Goal: Entertainment & Leisure: Browse casually

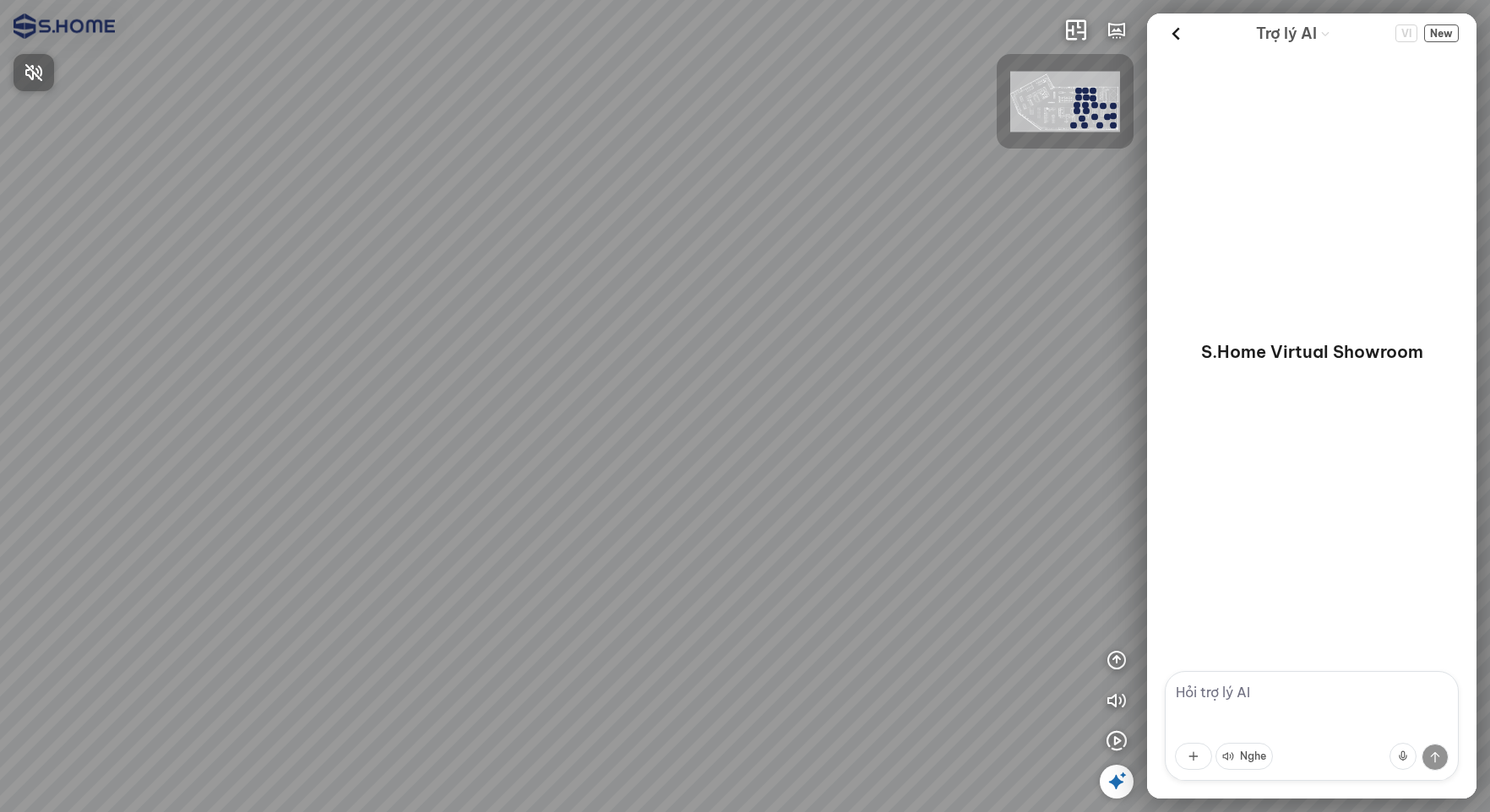
drag, startPoint x: 850, startPoint y: 377, endPoint x: 654, endPoint y: 395, distance: 196.8
click at [497, 391] on div at bounding box center [745, 406] width 1490 height 812
drag, startPoint x: 813, startPoint y: 419, endPoint x: 792, endPoint y: 215, distance: 205.1
click at [792, 215] on div at bounding box center [745, 406] width 1490 height 812
drag, startPoint x: 824, startPoint y: 280, endPoint x: 446, endPoint y: 370, distance: 388.6
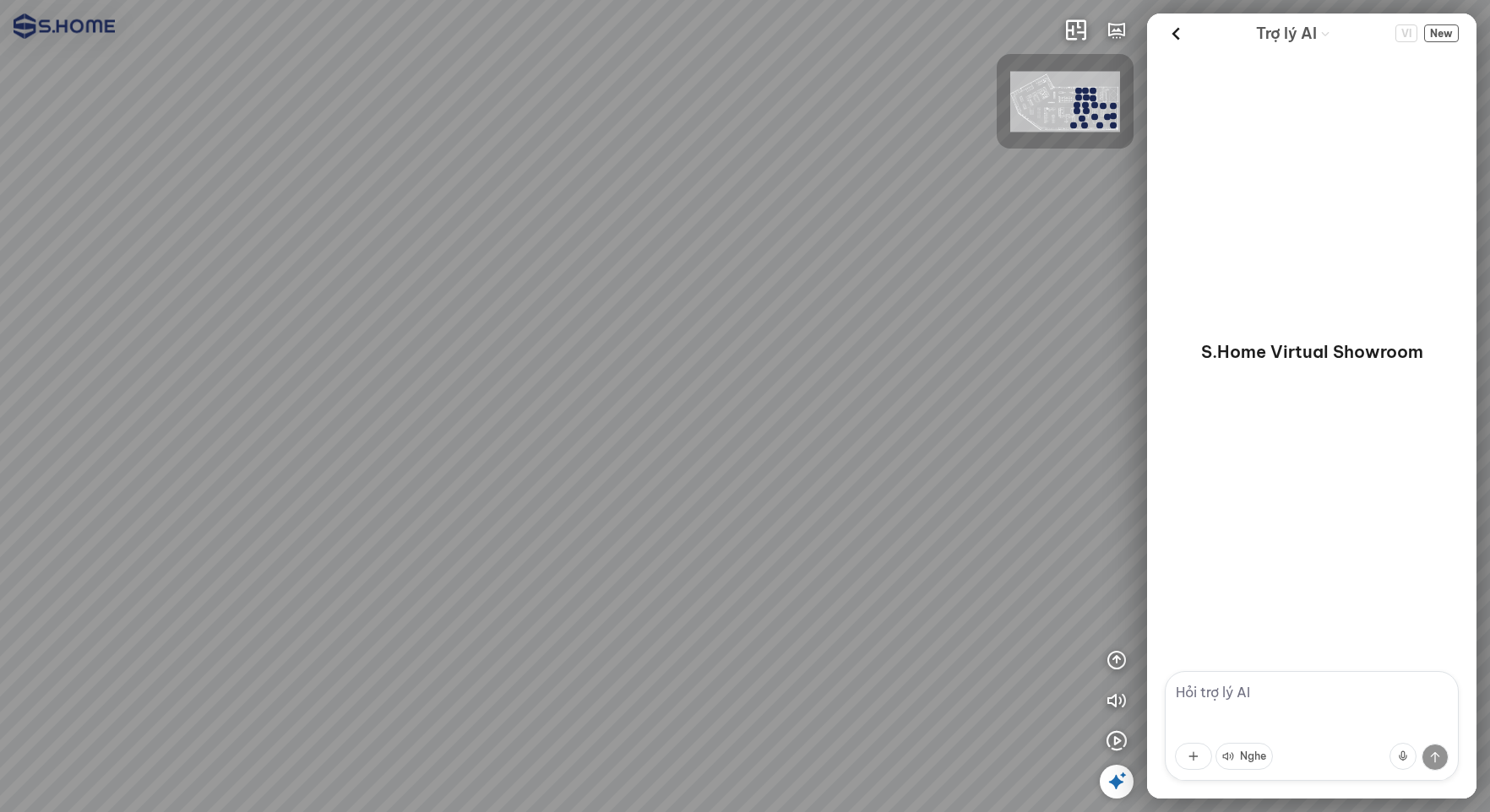
click at [417, 377] on div at bounding box center [745, 406] width 1490 height 812
drag, startPoint x: 575, startPoint y: 326, endPoint x: 307, endPoint y: 327, distance: 268.0
click at [306, 327] on div at bounding box center [745, 406] width 1490 height 812
drag, startPoint x: 633, startPoint y: 328, endPoint x: 121, endPoint y: 326, distance: 512.0
click at [116, 328] on div at bounding box center [745, 406] width 1490 height 812
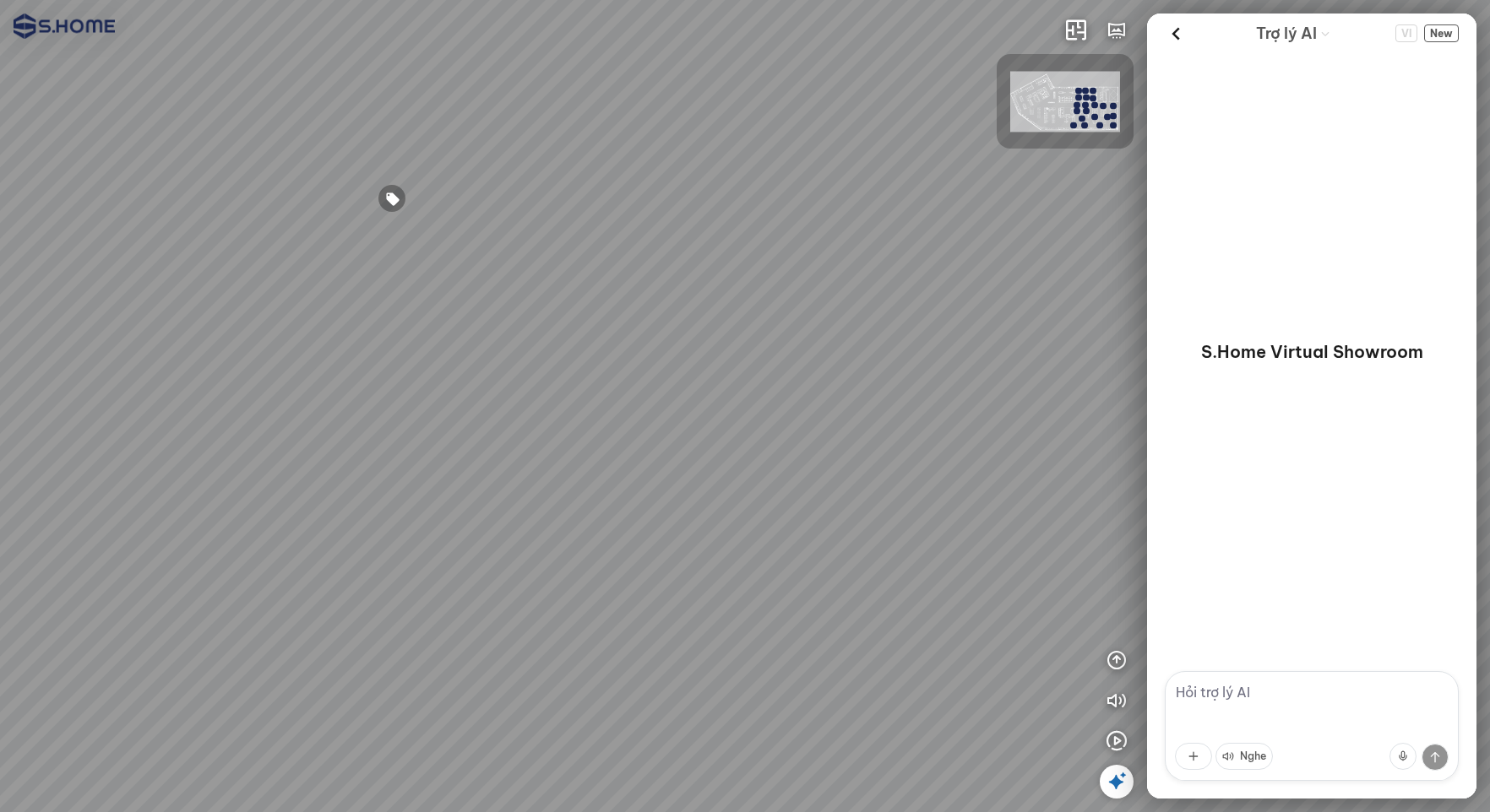
drag, startPoint x: 742, startPoint y: 363, endPoint x: 470, endPoint y: 434, distance: 281.1
click at [466, 434] on div at bounding box center [745, 406] width 1490 height 812
drag, startPoint x: 689, startPoint y: 407, endPoint x: 283, endPoint y: 421, distance: 406.2
click at [282, 425] on div at bounding box center [745, 406] width 1490 height 812
drag, startPoint x: 345, startPoint y: 399, endPoint x: 134, endPoint y: 395, distance: 211.0
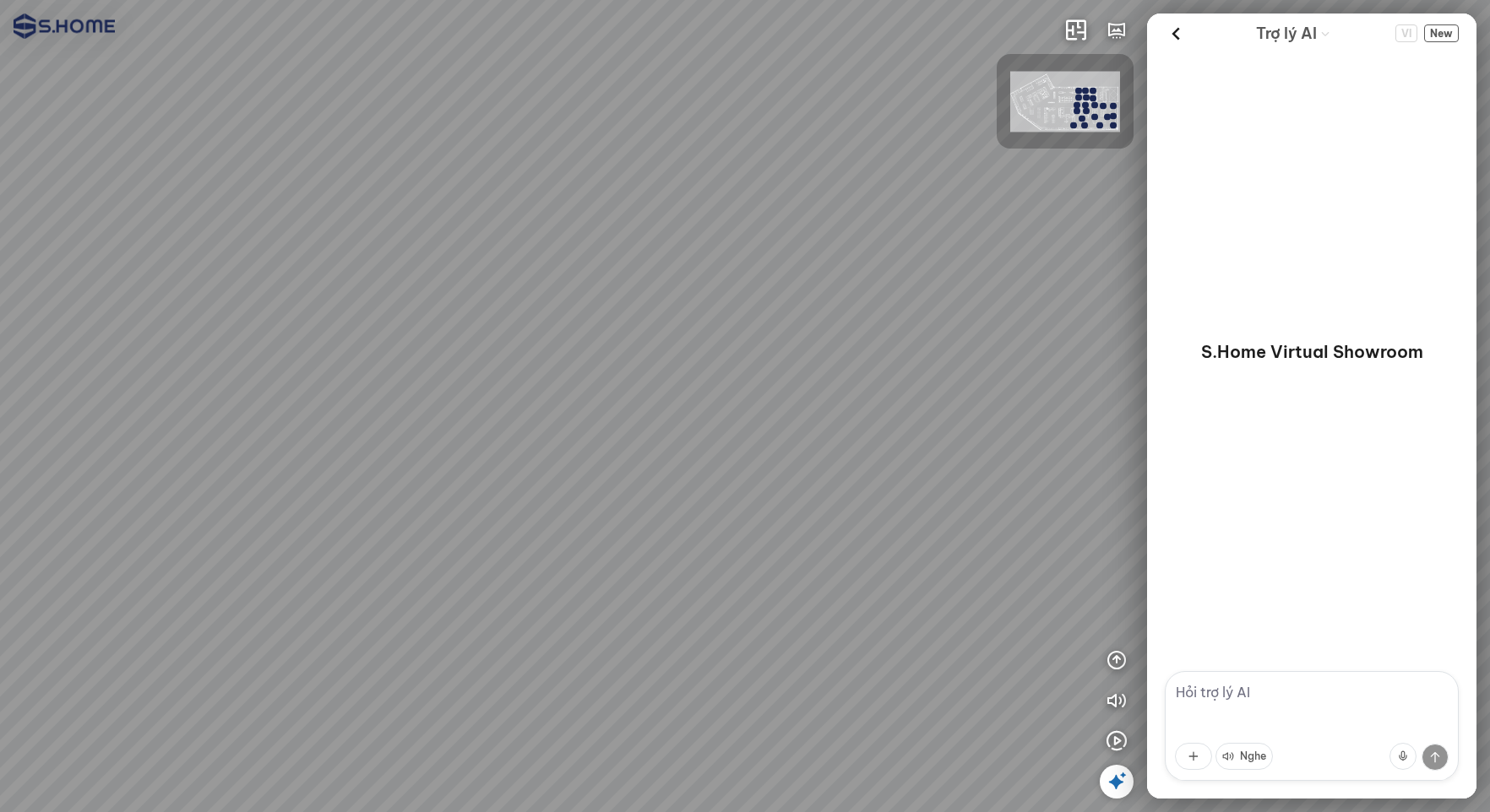
click at [67, 402] on div at bounding box center [745, 406] width 1490 height 812
drag, startPoint x: 442, startPoint y: 348, endPoint x: 283, endPoint y: 383, distance: 162.8
click at [299, 383] on div at bounding box center [745, 406] width 1490 height 812
drag, startPoint x: 521, startPoint y: 618, endPoint x: 711, endPoint y: 390, distance: 296.8
click at [710, 388] on div at bounding box center [745, 406] width 1490 height 812
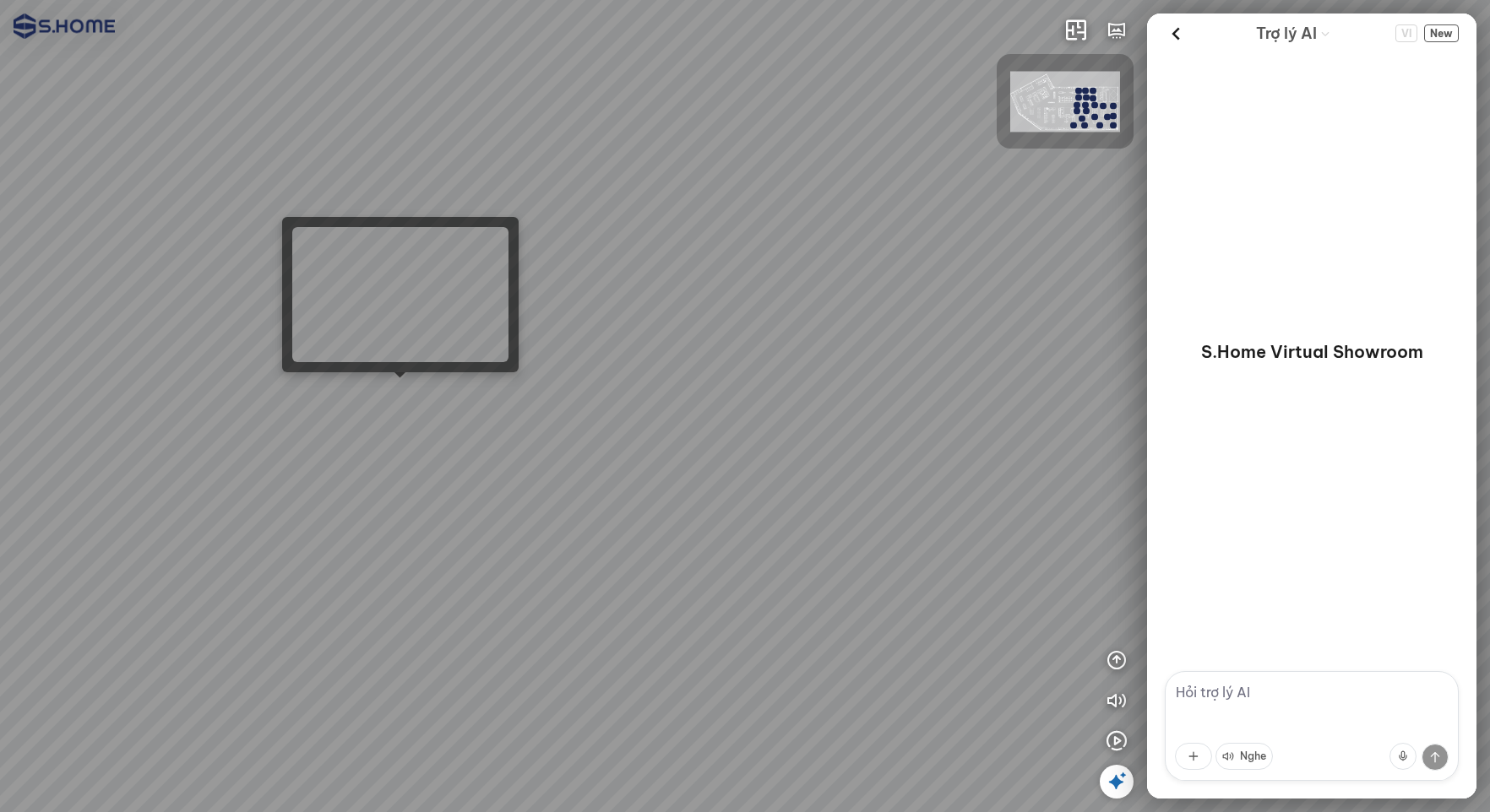
click at [403, 400] on div at bounding box center [745, 406] width 1490 height 812
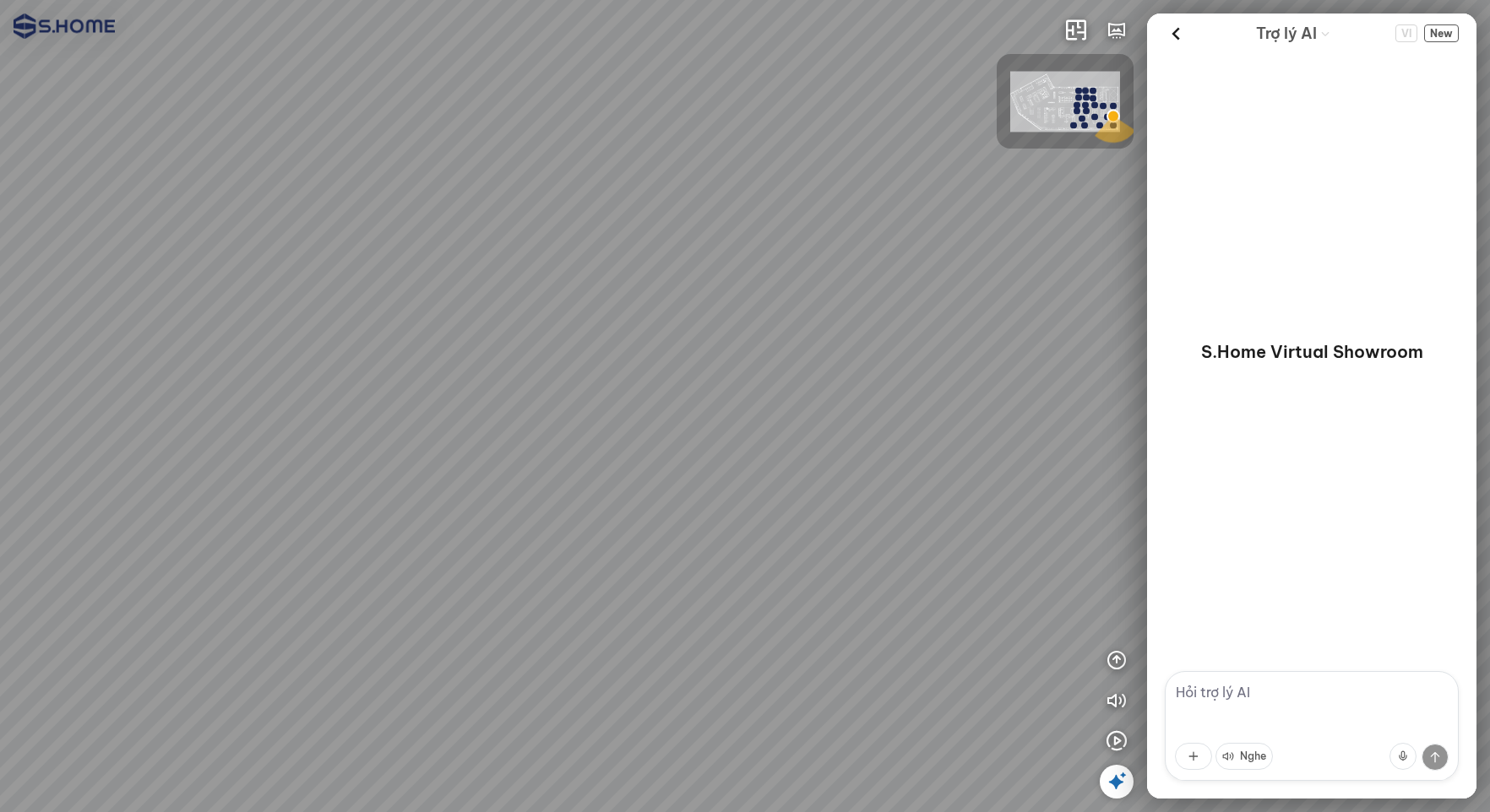
drag, startPoint x: 885, startPoint y: 491, endPoint x: 289, endPoint y: 430, distance: 599.1
click at [289, 430] on div at bounding box center [745, 406] width 1490 height 812
drag, startPoint x: 512, startPoint y: 446, endPoint x: 211, endPoint y: 441, distance: 301.0
click at [211, 442] on div at bounding box center [745, 406] width 1490 height 812
click at [573, 664] on div at bounding box center [745, 406] width 1490 height 812
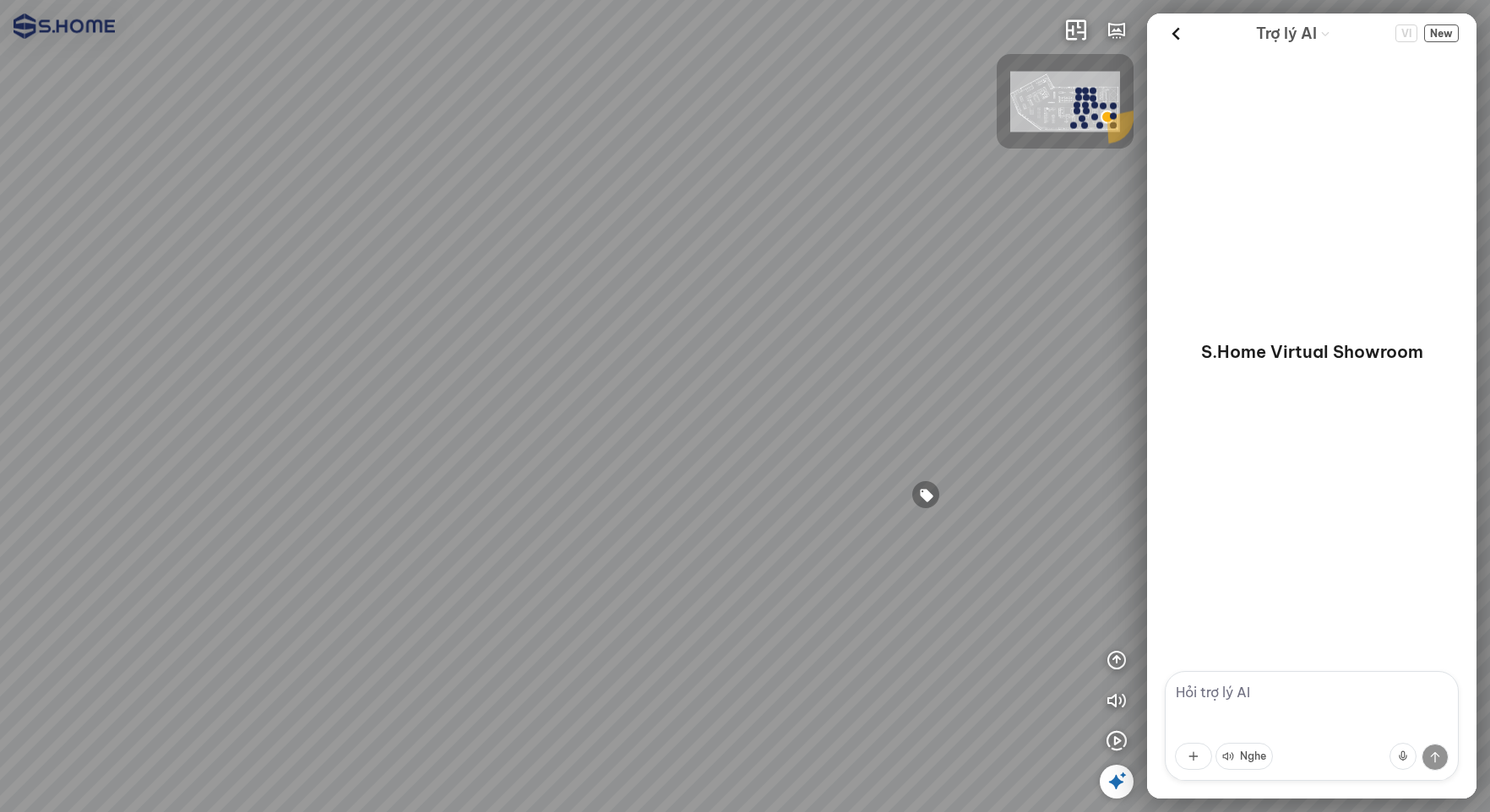
drag, startPoint x: 741, startPoint y: 593, endPoint x: 870, endPoint y: 404, distance: 228.8
click at [869, 405] on div at bounding box center [745, 406] width 1490 height 812
drag, startPoint x: 710, startPoint y: 487, endPoint x: 1036, endPoint y: 476, distance: 326.2
click at [970, 463] on div at bounding box center [745, 406] width 1490 height 812
drag, startPoint x: 508, startPoint y: 375, endPoint x: 721, endPoint y: 466, distance: 231.6
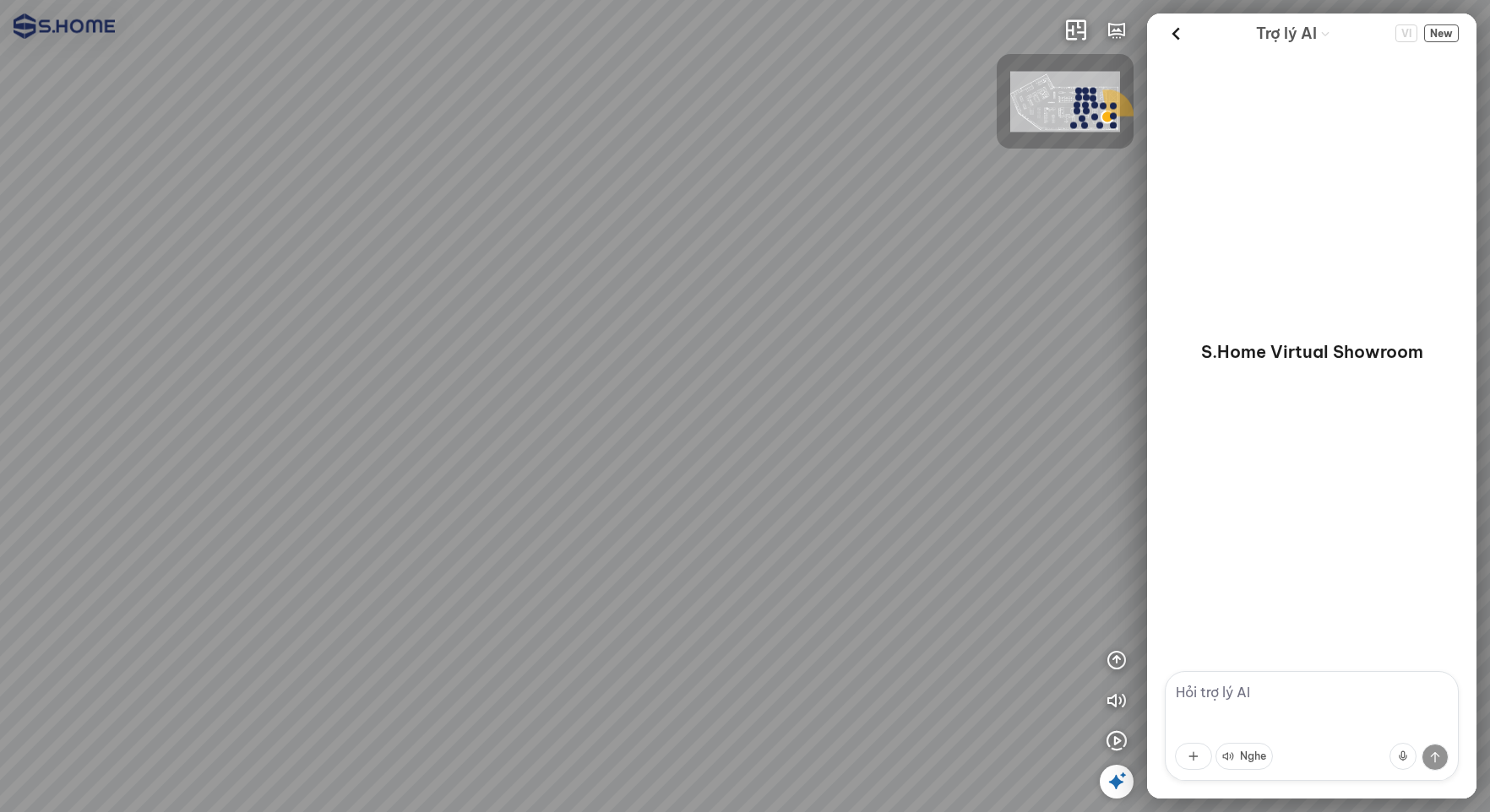
click at [857, 438] on div at bounding box center [745, 406] width 1490 height 812
click at [599, 634] on div at bounding box center [745, 406] width 1490 height 812
drag, startPoint x: 760, startPoint y: 533, endPoint x: 567, endPoint y: 544, distance: 193.3
click at [563, 543] on div at bounding box center [745, 406] width 1490 height 812
drag, startPoint x: 697, startPoint y: 526, endPoint x: 782, endPoint y: 385, distance: 164.6
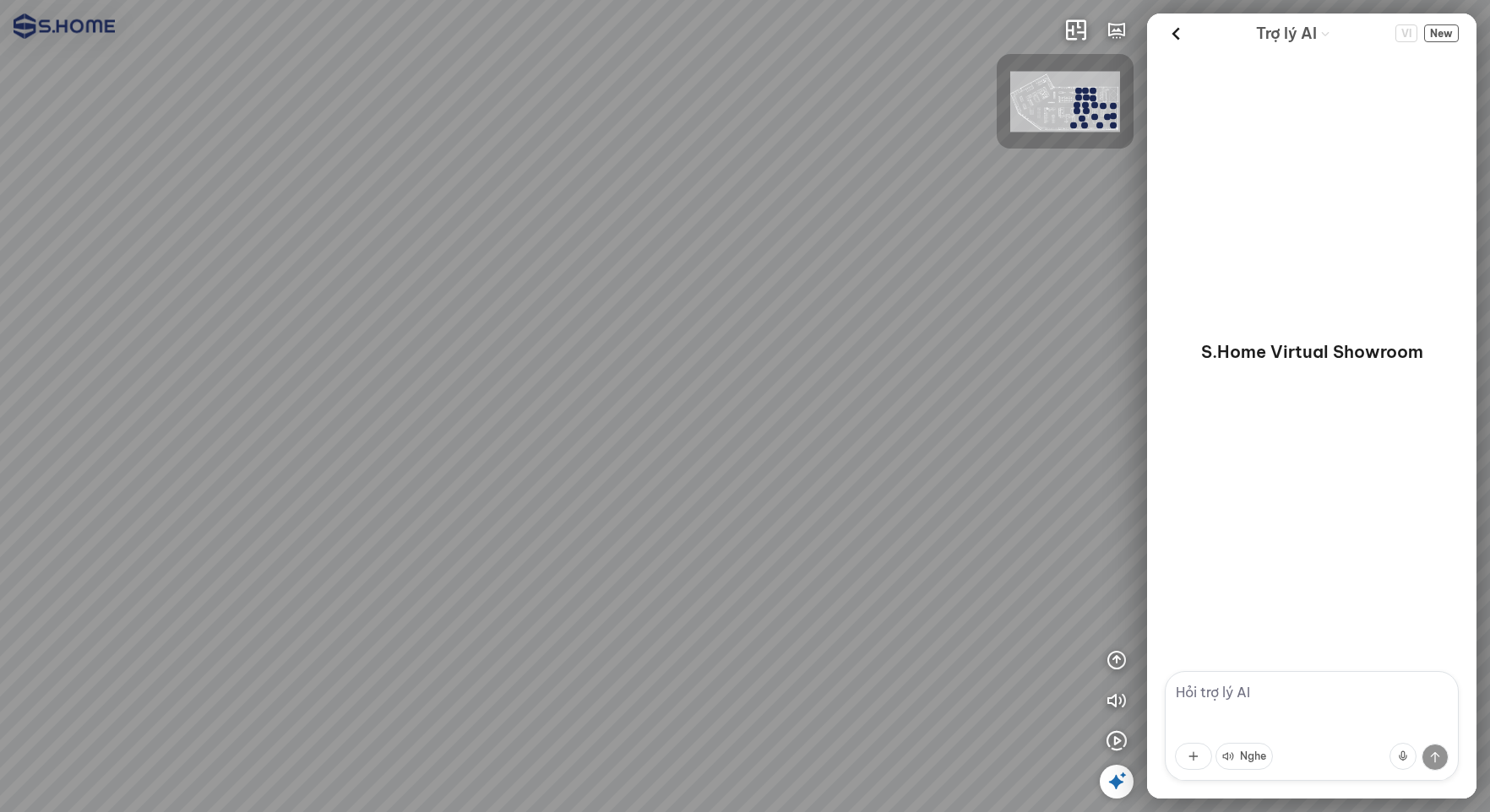
click at [782, 385] on div at bounding box center [745, 406] width 1490 height 812
drag, startPoint x: 761, startPoint y: 500, endPoint x: 516, endPoint y: 355, distance: 284.7
click at [442, 356] on div at bounding box center [745, 406] width 1490 height 812
drag, startPoint x: 636, startPoint y: 350, endPoint x: 643, endPoint y: 513, distance: 163.2
click at [643, 513] on div at bounding box center [745, 406] width 1490 height 812
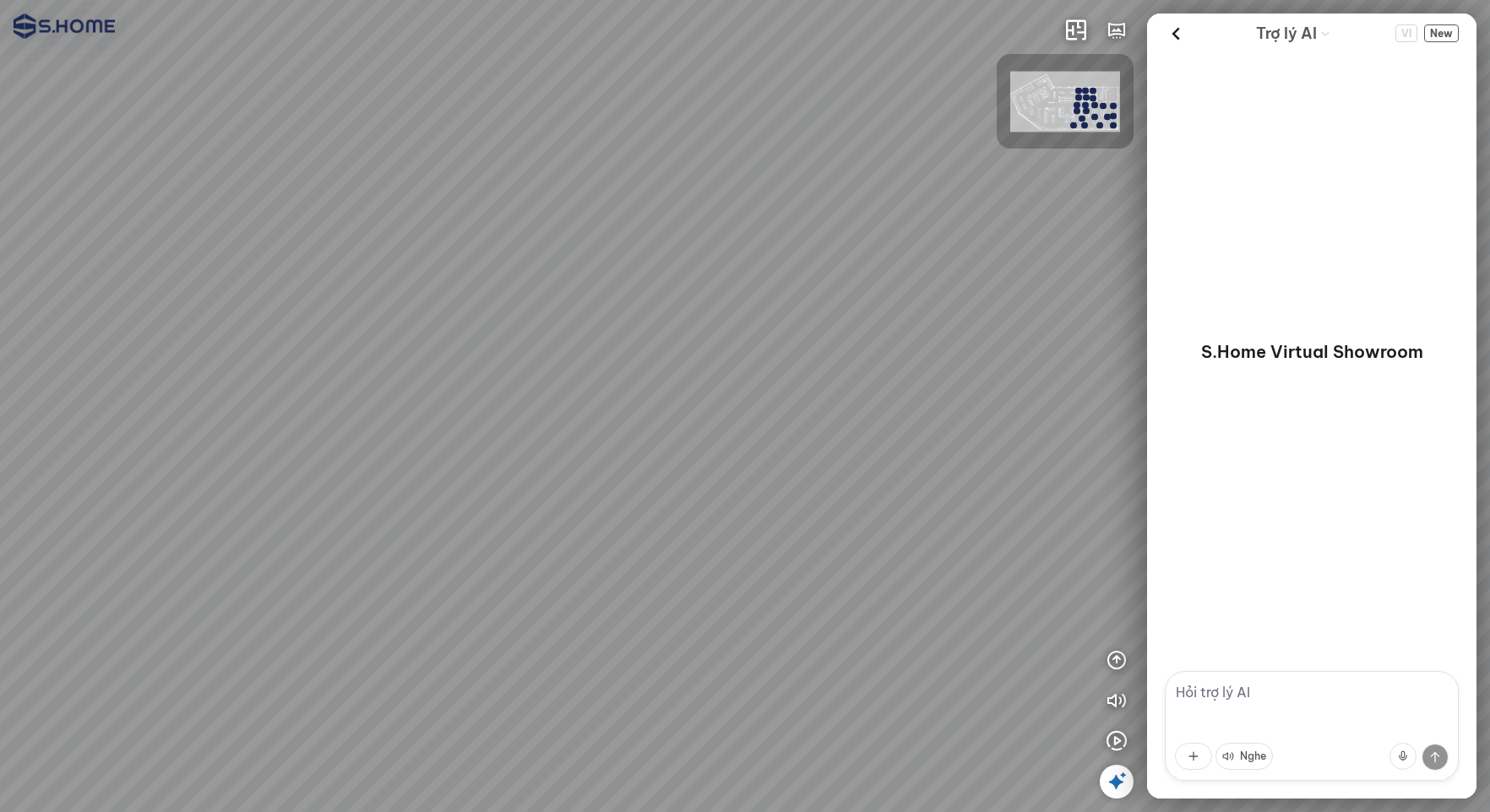
drag, startPoint x: 811, startPoint y: 458, endPoint x: 573, endPoint y: 441, distance: 238.6
click at [460, 459] on div at bounding box center [745, 406] width 1490 height 812
drag, startPoint x: 393, startPoint y: 436, endPoint x: 214, endPoint y: 441, distance: 179.1
click at [214, 441] on div at bounding box center [745, 406] width 1490 height 812
drag, startPoint x: 562, startPoint y: 453, endPoint x: 44, endPoint y: 412, distance: 519.6
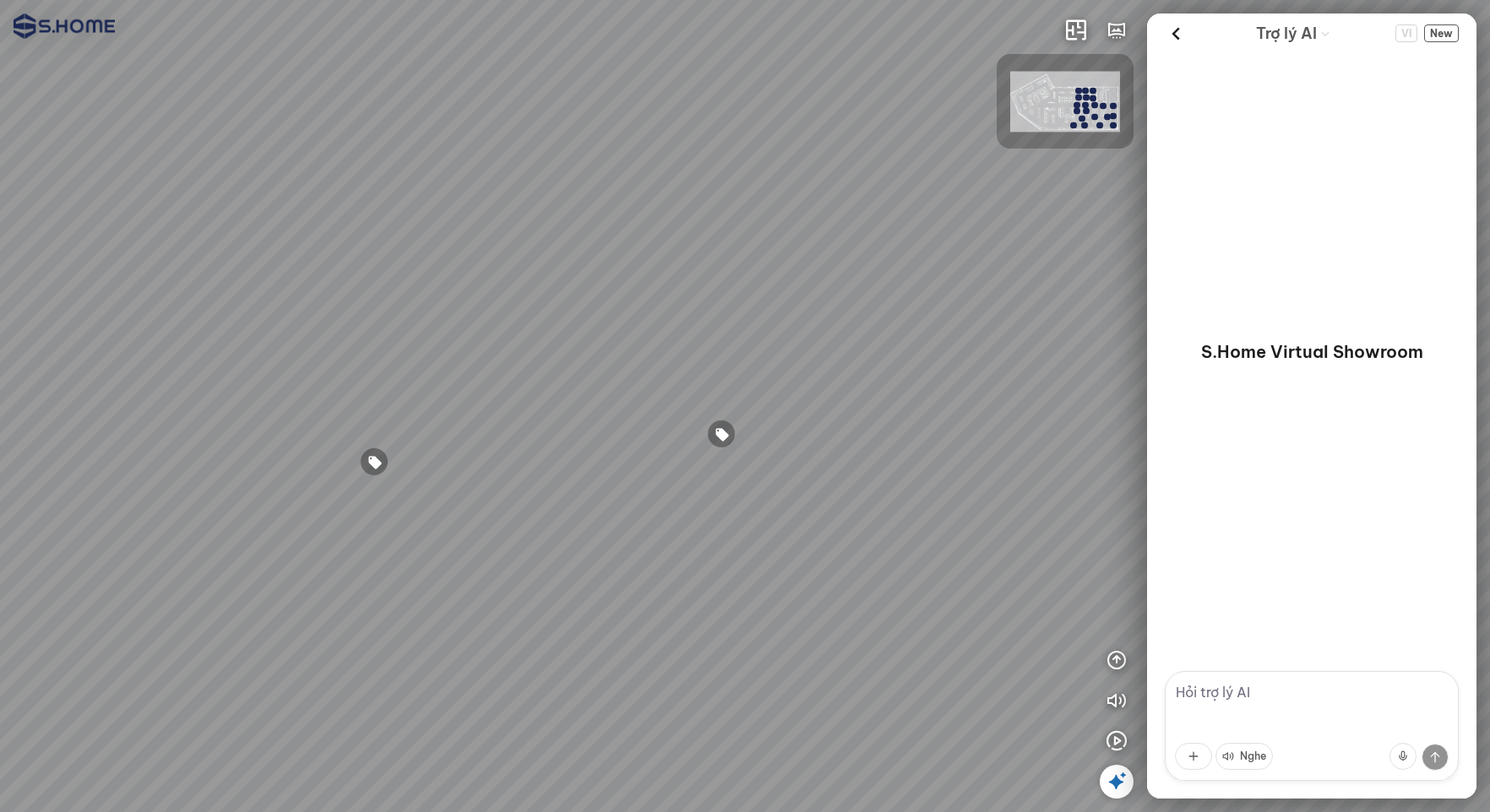
click at [63, 416] on div at bounding box center [745, 406] width 1490 height 812
drag, startPoint x: 607, startPoint y: 482, endPoint x: 1102, endPoint y: 600, distance: 508.9
click at [1168, 603] on div "INFO: krpano 1.20.8 (build [DATE]) INFO: HTML5/Desktop - Chrome 140.0 - WebGL I…" at bounding box center [745, 406] width 1490 height 812
drag, startPoint x: 908, startPoint y: 473, endPoint x: 906, endPoint y: 393, distance: 80.0
click at [906, 393] on div at bounding box center [745, 406] width 1490 height 812
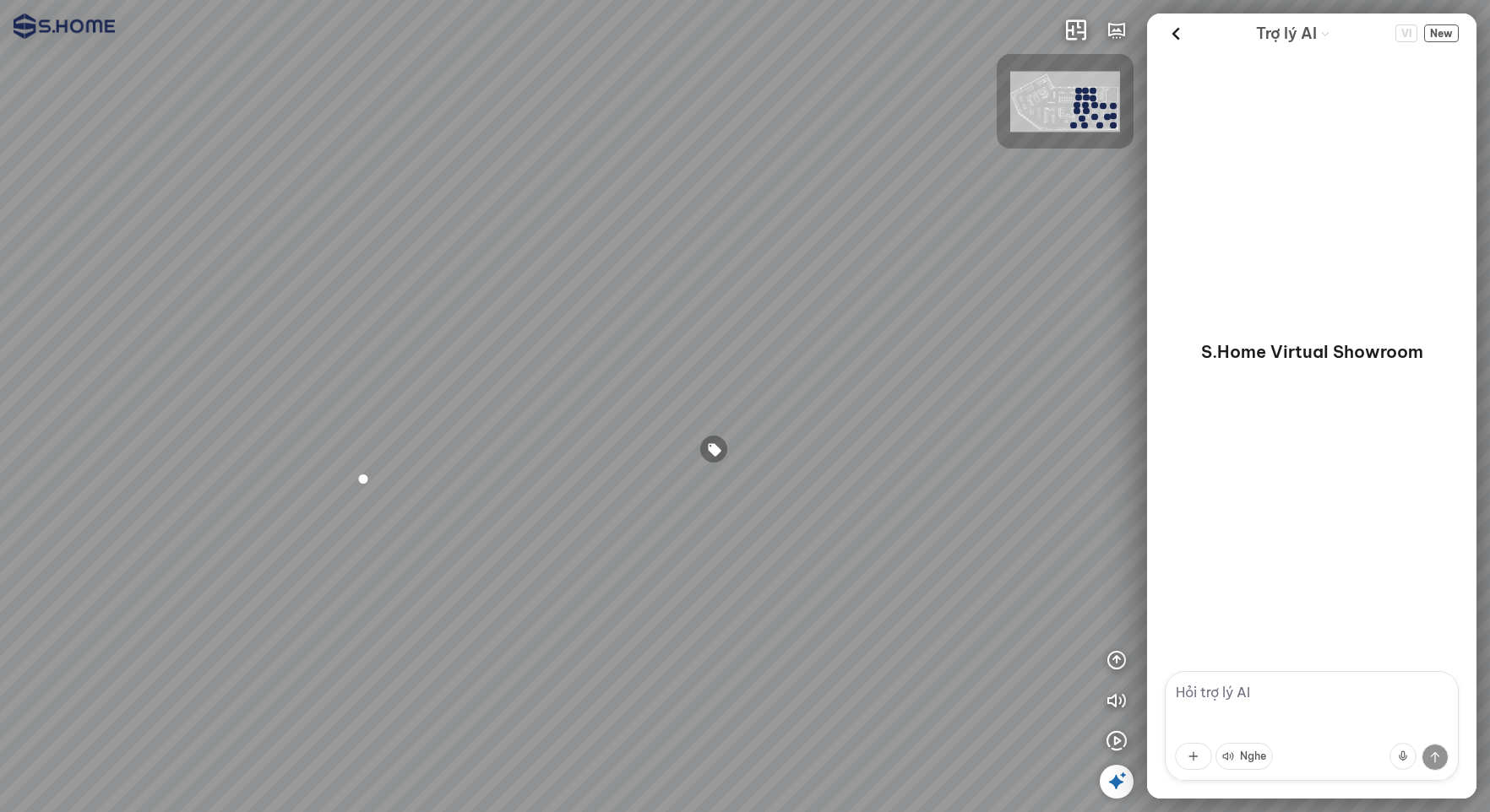
drag, startPoint x: 899, startPoint y: 378, endPoint x: 633, endPoint y: 393, distance: 266.4
click at [635, 391] on div at bounding box center [745, 406] width 1490 height 812
drag, startPoint x: 801, startPoint y: 386, endPoint x: 416, endPoint y: 411, distance: 385.8
click at [419, 411] on div at bounding box center [745, 406] width 1490 height 812
drag, startPoint x: 598, startPoint y: 389, endPoint x: 610, endPoint y: 357, distance: 34.2
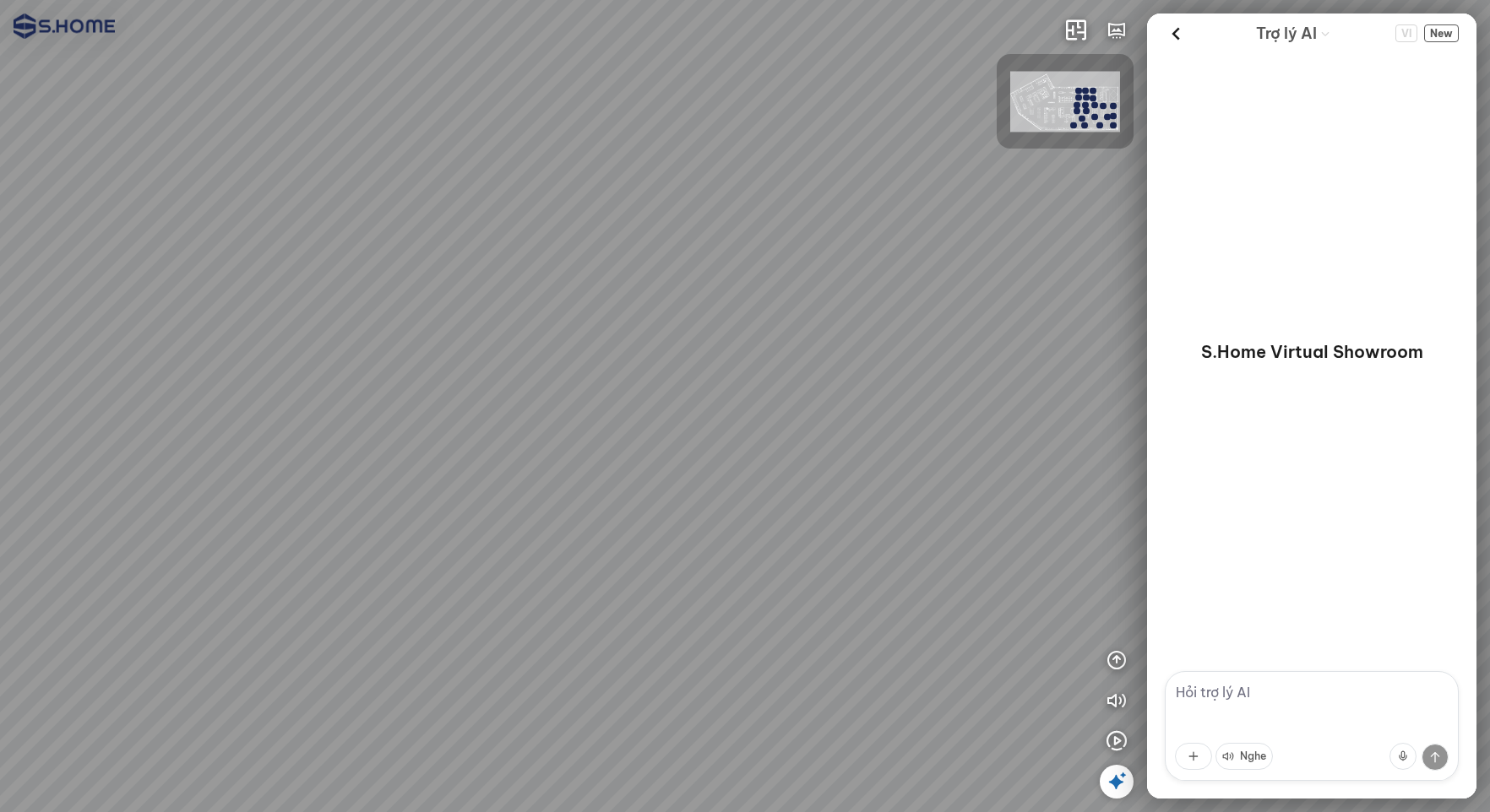
click at [589, 328] on div at bounding box center [745, 406] width 1490 height 812
drag, startPoint x: 771, startPoint y: 468, endPoint x: 557, endPoint y: 538, distance: 225.2
click at [556, 538] on div at bounding box center [745, 406] width 1490 height 812
drag, startPoint x: 590, startPoint y: 523, endPoint x: 758, endPoint y: 444, distance: 185.6
click at [724, 429] on div at bounding box center [745, 406] width 1490 height 812
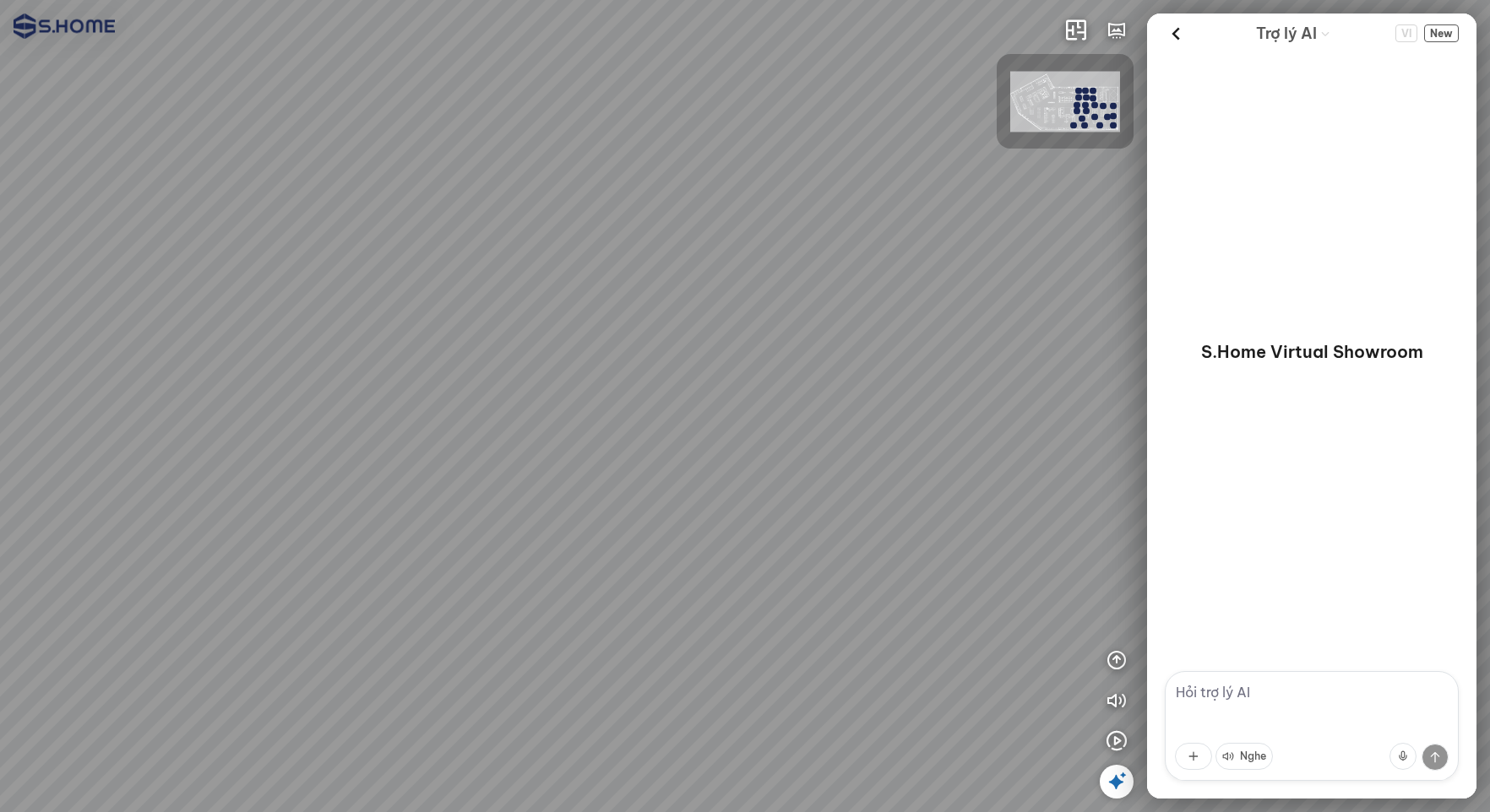
drag, startPoint x: 740, startPoint y: 468, endPoint x: 600, endPoint y: 466, distance: 140.0
click at [600, 467] on div at bounding box center [745, 406] width 1490 height 812
drag, startPoint x: 644, startPoint y: 450, endPoint x: 464, endPoint y: 464, distance: 180.5
click at [464, 464] on div at bounding box center [745, 406] width 1490 height 812
drag, startPoint x: 490, startPoint y: 443, endPoint x: 519, endPoint y: 442, distance: 29.0
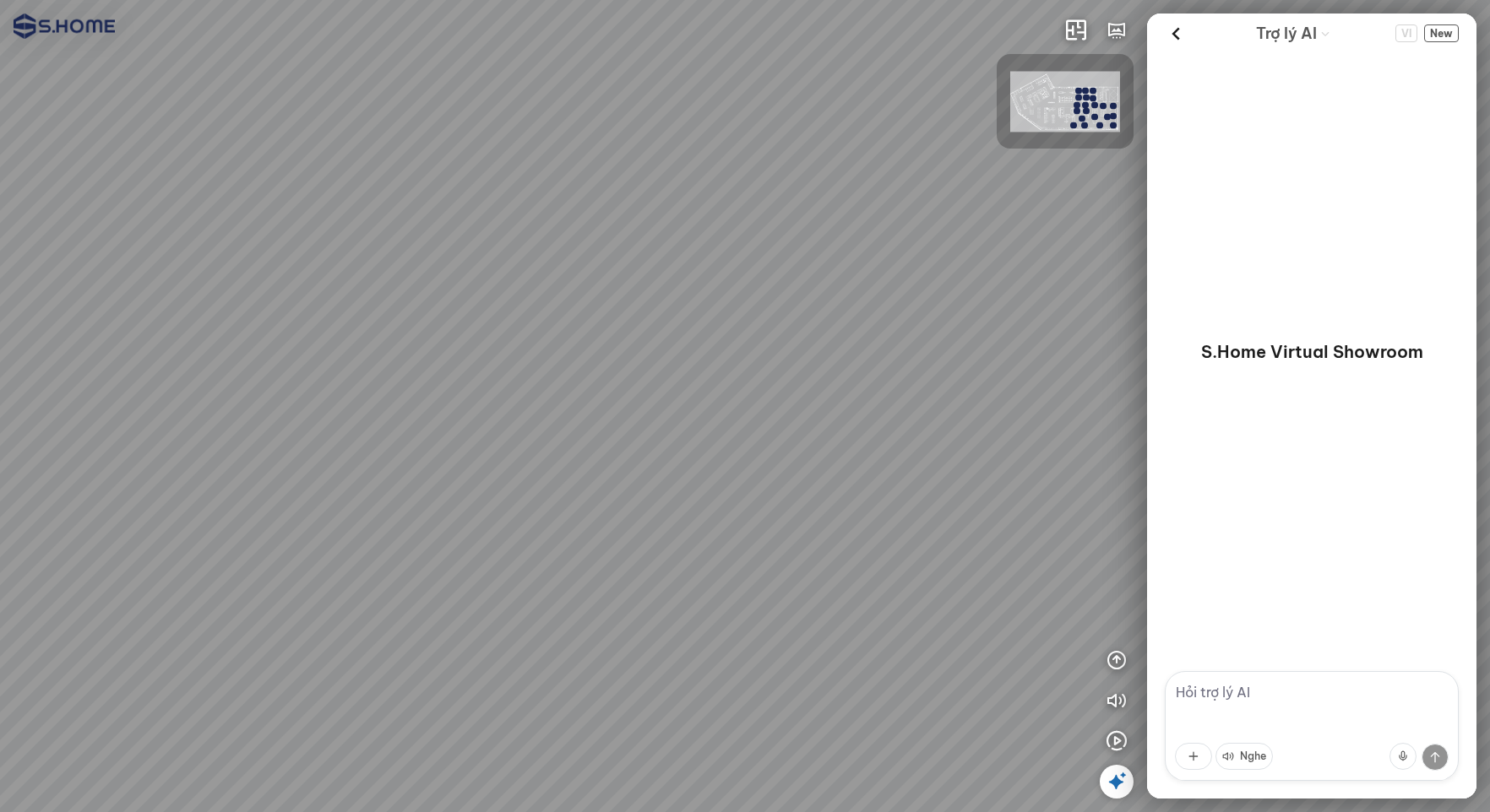
click at [462, 443] on div at bounding box center [745, 406] width 1490 height 812
